Goal: Task Accomplishment & Management: Complete application form

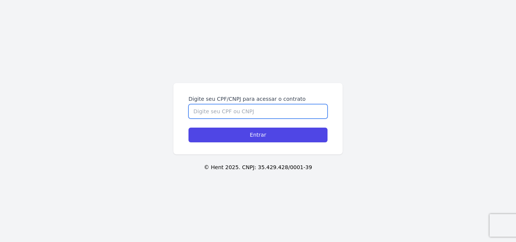
click at [249, 114] on input "Digite seu CPF/CNPJ para acessar o contrato" at bounding box center [257, 111] width 139 height 14
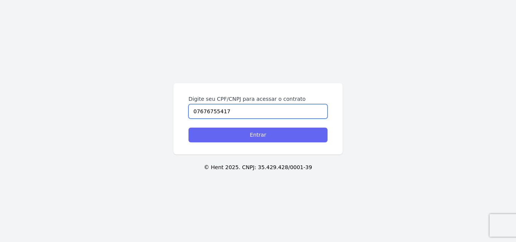
type input "07676755417"
click at [274, 135] on input "Entrar" at bounding box center [257, 135] width 139 height 15
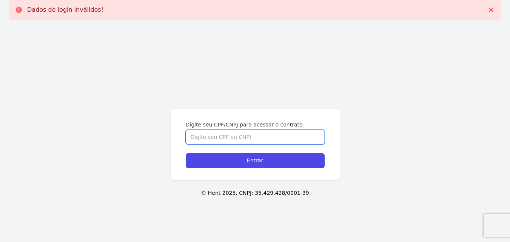
click at [257, 130] on input "Digite seu CPF/CNPJ para acessar o contrato" at bounding box center [255, 137] width 139 height 14
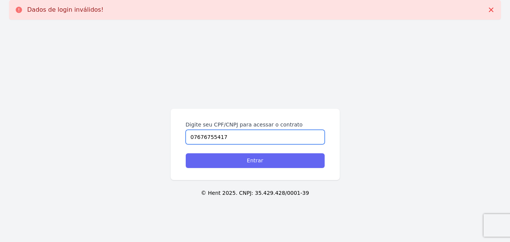
type input "07676755417"
click at [236, 164] on input "Entrar" at bounding box center [255, 160] width 139 height 15
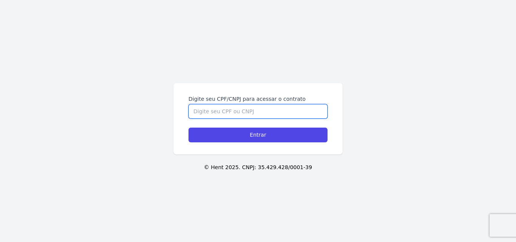
click at [244, 115] on input "Digite seu CPF/CNPJ para acessar o contrato" at bounding box center [257, 111] width 139 height 14
type input "07676755417"
click at [245, 147] on div "Digite seu CPF/CNPJ para acessar o contrato 07676755417 Entrar" at bounding box center [257, 118] width 169 height 71
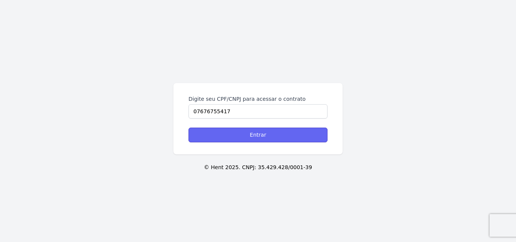
click at [244, 137] on input "Entrar" at bounding box center [257, 135] width 139 height 15
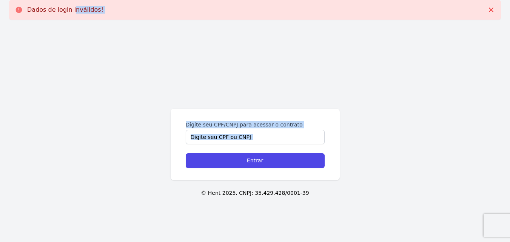
drag, startPoint x: 50, startPoint y: 14, endPoint x: 189, endPoint y: 186, distance: 221.2
click at [189, 186] on main "Dados de login inválidos! Digite seu CPF/CNPJ para acessar o contrato Entrar © …" at bounding box center [255, 134] width 510 height 268
drag, startPoint x: 190, startPoint y: 186, endPoint x: 190, endPoint y: 181, distance: 4.5
click at [190, 186] on div "Digite seu CPF/CNPJ para acessar o contrato Entrar © Hent 2025. CNPJ: 35.429.42…" at bounding box center [255, 147] width 510 height 242
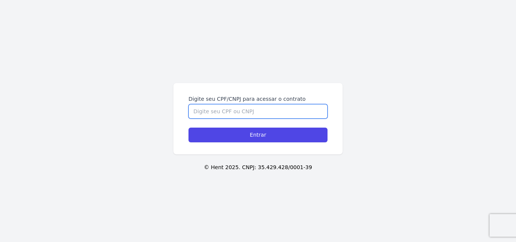
click at [225, 105] on input "Digite seu CPF/CNPJ para acessar o contrato" at bounding box center [257, 111] width 139 height 14
click at [227, 106] on input "Digite seu CPF/CNPJ para acessar o contrato" at bounding box center [257, 111] width 139 height 14
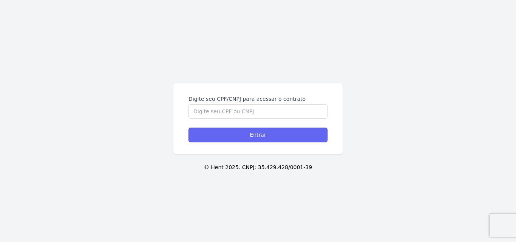
click at [242, 140] on input "Entrar" at bounding box center [257, 135] width 139 height 15
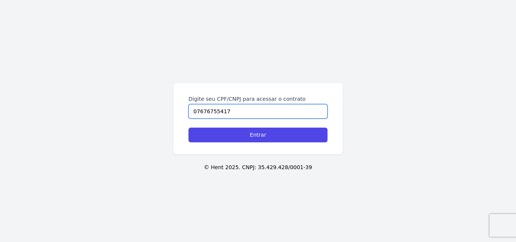
type input "07676755417"
click at [188, 128] on input "Entrar" at bounding box center [257, 135] width 139 height 15
click at [233, 114] on input "Digite seu CPF/CNPJ para acessar o contrato" at bounding box center [257, 111] width 139 height 14
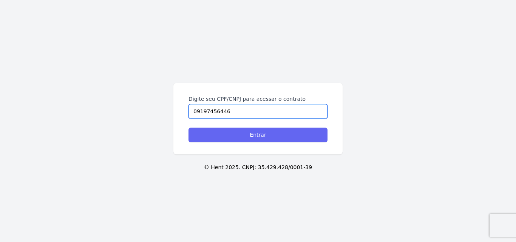
type input "09197456446"
click at [251, 130] on input "Entrar" at bounding box center [257, 135] width 139 height 15
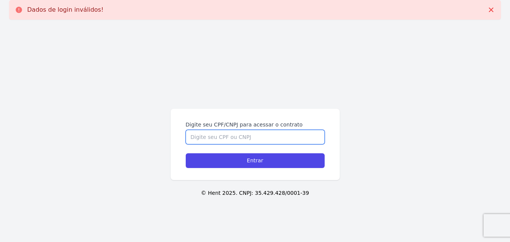
click at [223, 139] on input "Digite seu CPF/CNPJ para acessar o contrato" at bounding box center [255, 137] width 139 height 14
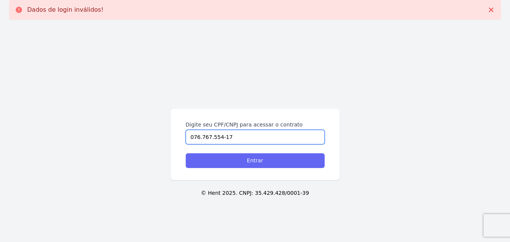
type input "076.767.554-17"
click at [221, 159] on input "Entrar" at bounding box center [255, 160] width 139 height 15
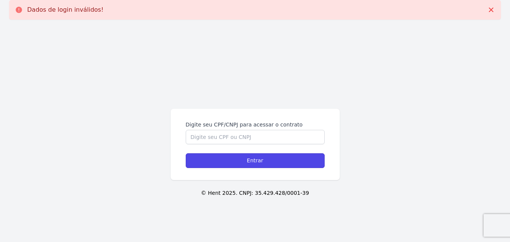
click at [221, 159] on input "Entrar" at bounding box center [255, 160] width 139 height 15
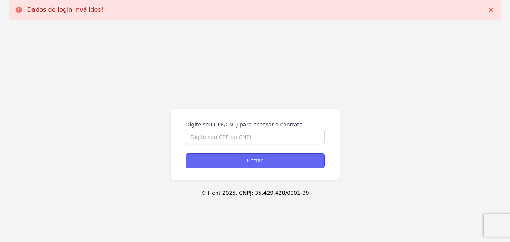
click at [310, 160] on input "Entrar" at bounding box center [255, 160] width 139 height 15
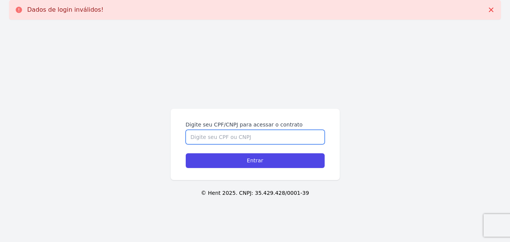
click at [253, 131] on input "Digite seu CPF/CNPJ para acessar o contrato" at bounding box center [255, 137] width 139 height 14
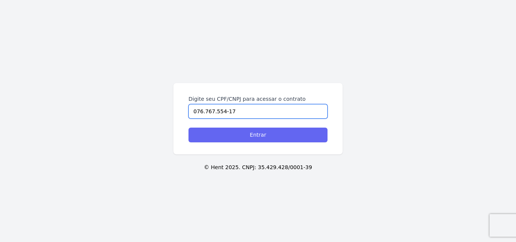
type input "076.767.554-17"
click at [259, 137] on input "Entrar" at bounding box center [257, 135] width 139 height 15
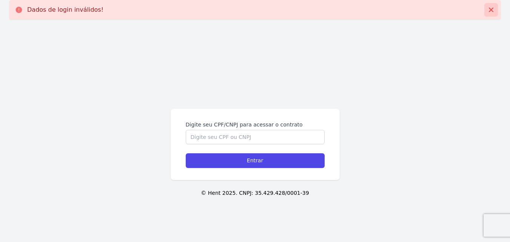
click at [494, 12] on icon at bounding box center [491, 10] width 8 height 8
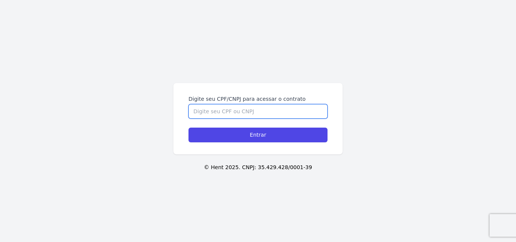
click at [222, 111] on input "Digite seu CPF/CNPJ para acessar o contrato" at bounding box center [257, 111] width 139 height 14
